Goal: Information Seeking & Learning: Learn about a topic

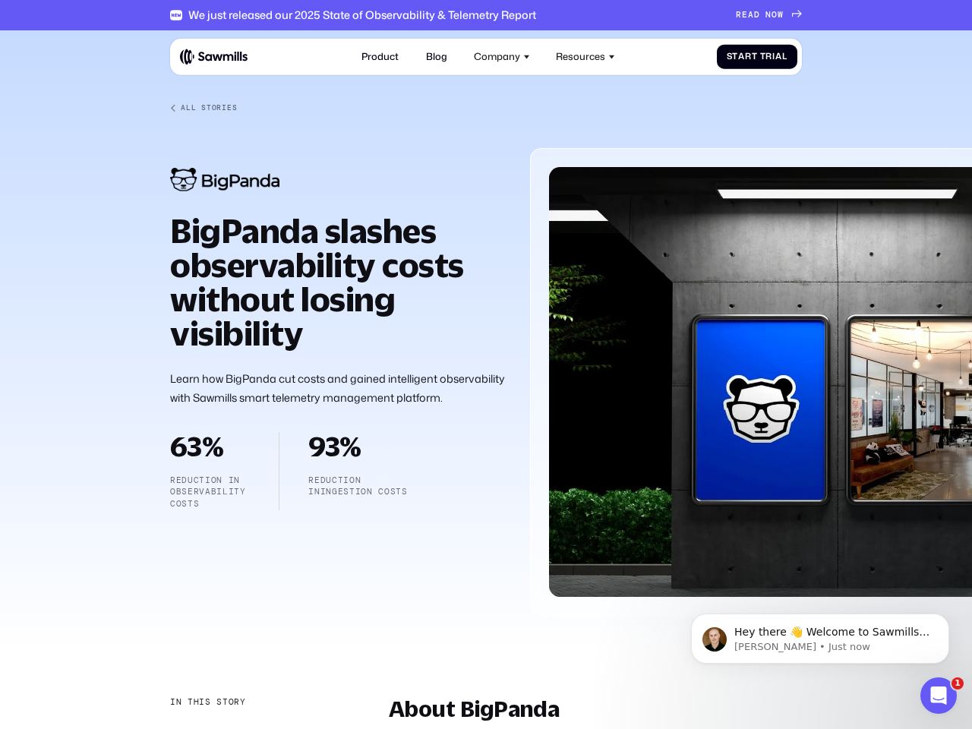
click at [502, 56] on div "Company" at bounding box center [497, 56] width 46 height 11
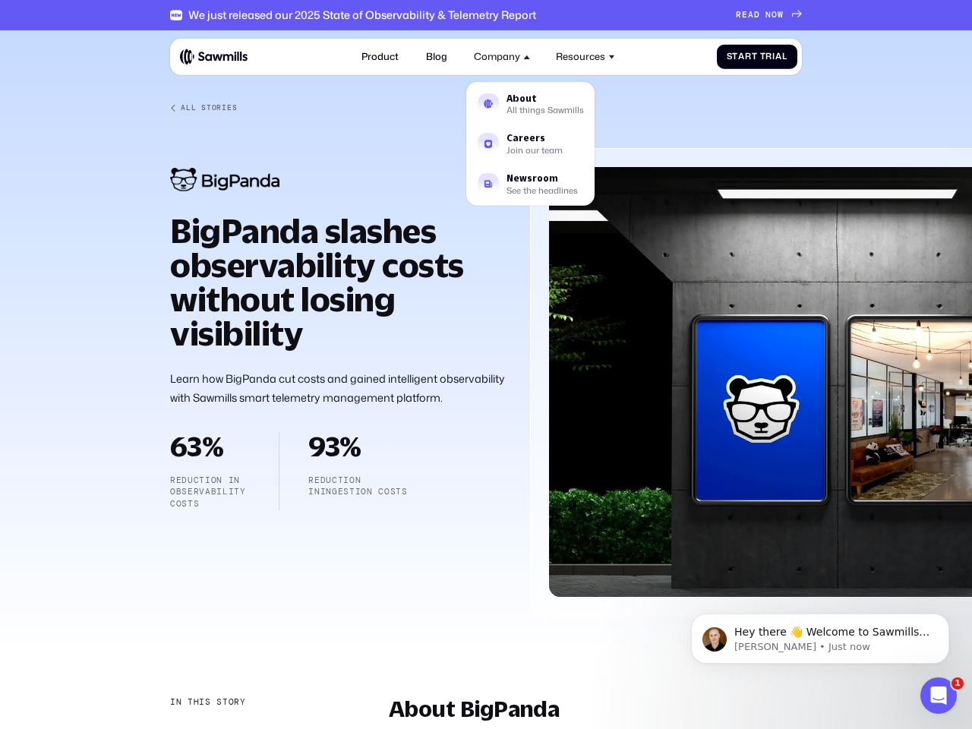
click at [585, 56] on div "Resources" at bounding box center [580, 56] width 49 height 11
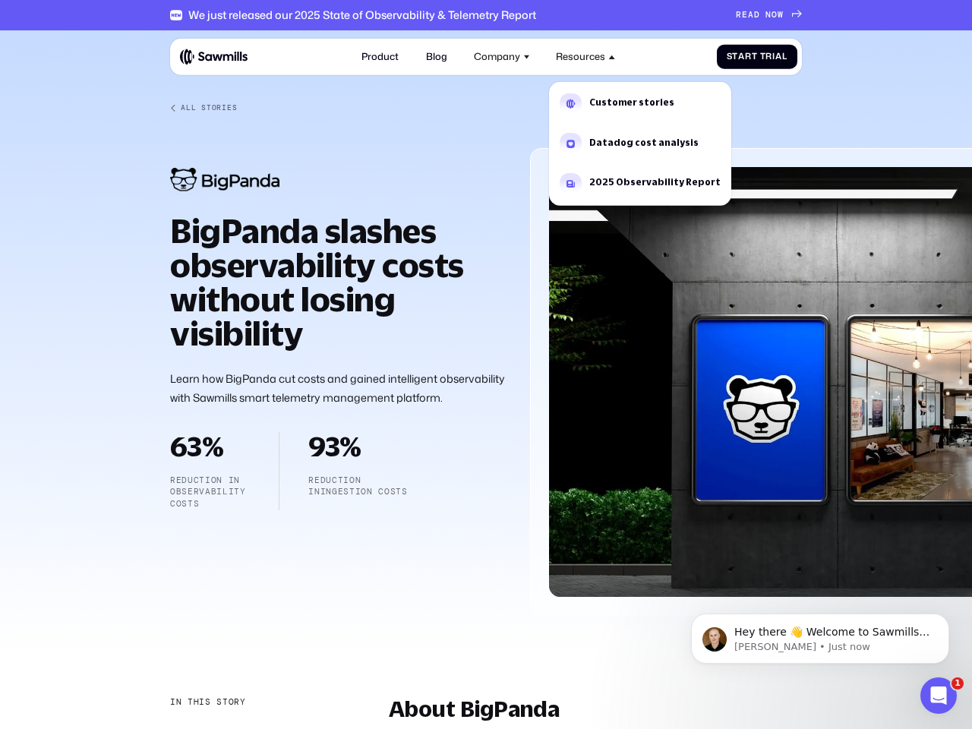
click at [206, 702] on div "In this story" at bounding box center [208, 702] width 76 height 12
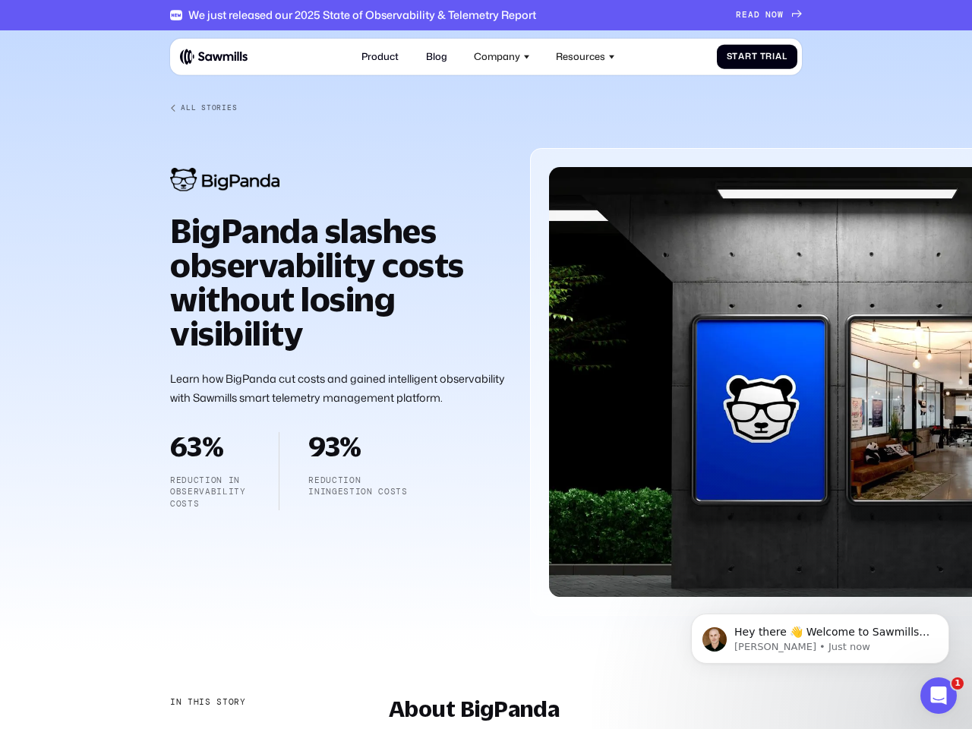
click at [249, 728] on div "About BigPanda" at bounding box center [249, 733] width 158 height 13
click at [820, 638] on p "Hey there 👋 Welcome to Sawmills. The smart telemetry management platform that s…" at bounding box center [832, 632] width 196 height 15
click at [952, 618] on div at bounding box center [486, 333] width 972 height 607
